Goal: Information Seeking & Learning: Learn about a topic

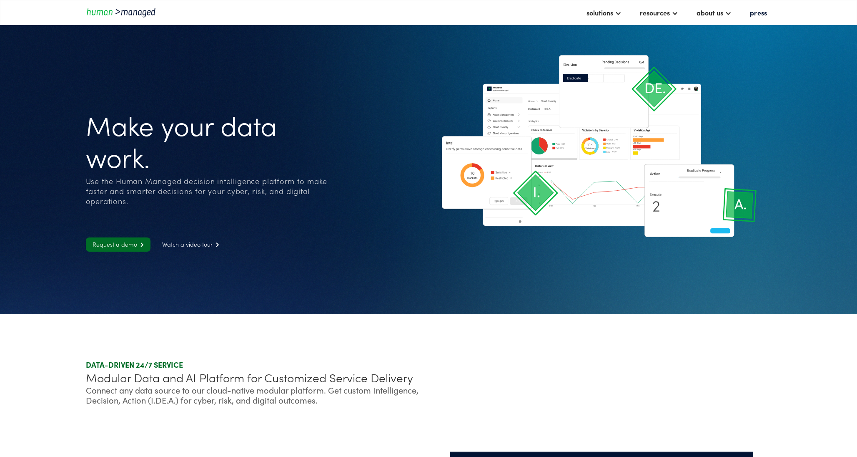
click at [649, 141] on g at bounding box center [656, 142] width 50 height 34
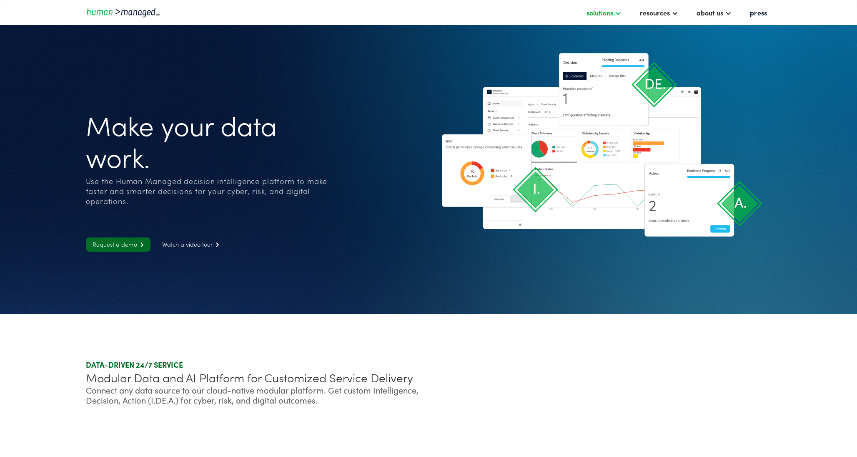
click at [616, 13] on div at bounding box center [618, 12] width 7 height 7
click at [517, 32] on link "Cyber solutions" at bounding box center [512, 30] width 61 height 13
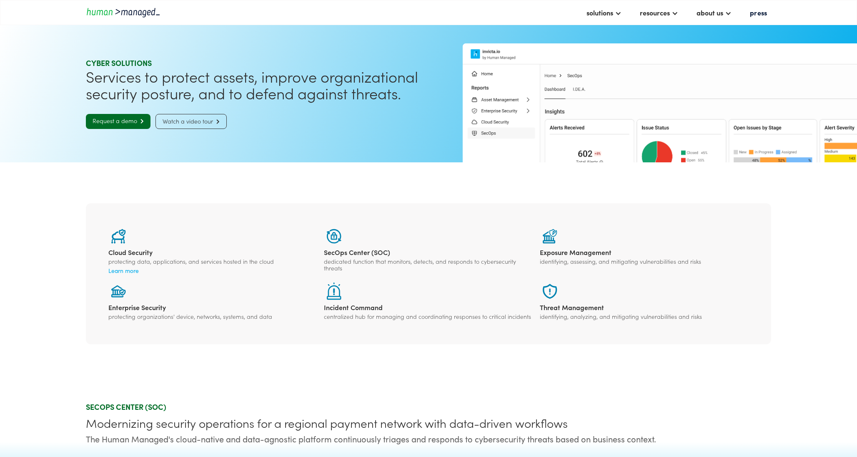
click at [720, 118] on img at bounding box center [601, 93] width 339 height 226
click at [717, 151] on img at bounding box center [601, 93] width 339 height 226
click at [480, 24] on div "solutions cyber solutions risk solutions digital solutions resources insights c…" at bounding box center [428, 12] width 857 height 25
